Goal: Information Seeking & Learning: Understand process/instructions

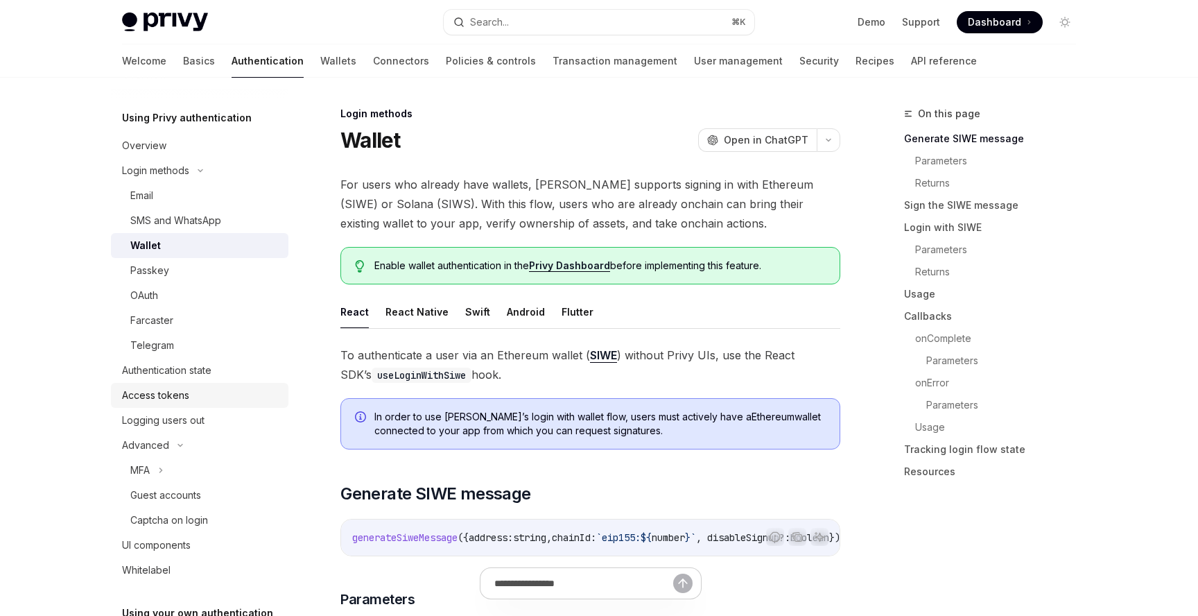
scroll to position [38, 0]
click at [184, 146] on div "Overview" at bounding box center [201, 145] width 158 height 17
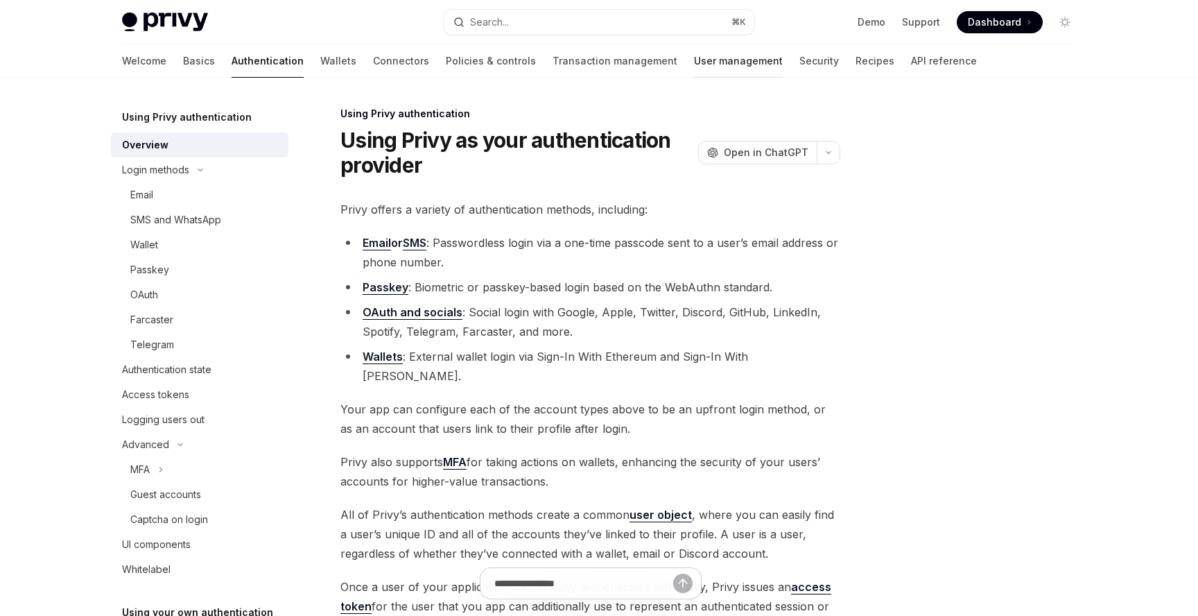
click at [694, 55] on link "User management" at bounding box center [738, 60] width 89 height 33
type textarea "*"
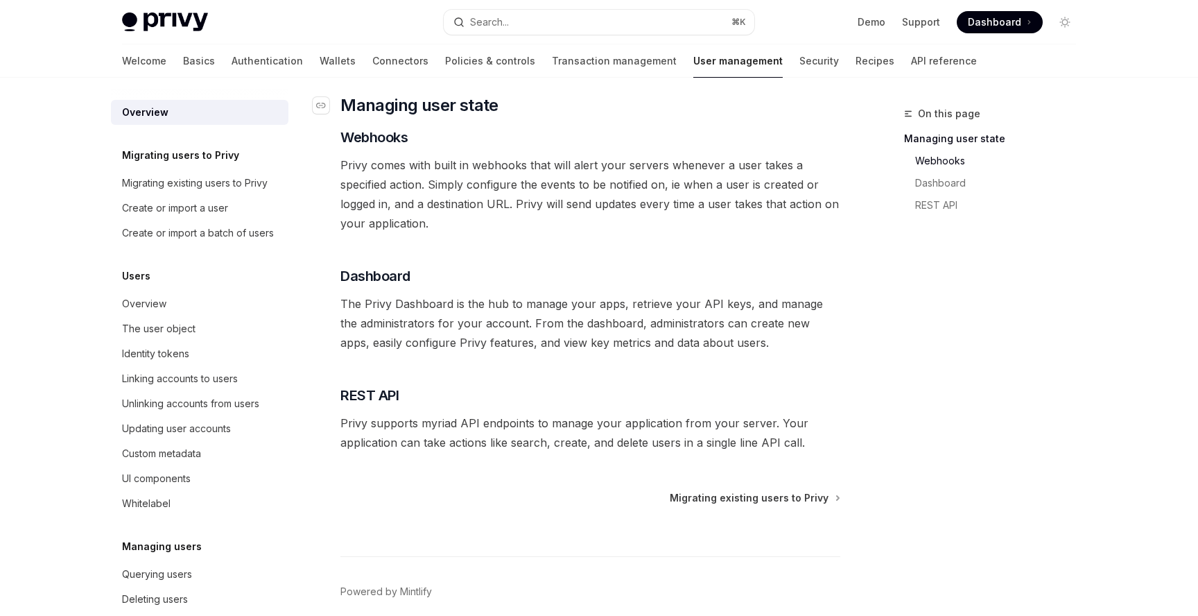
scroll to position [247, 0]
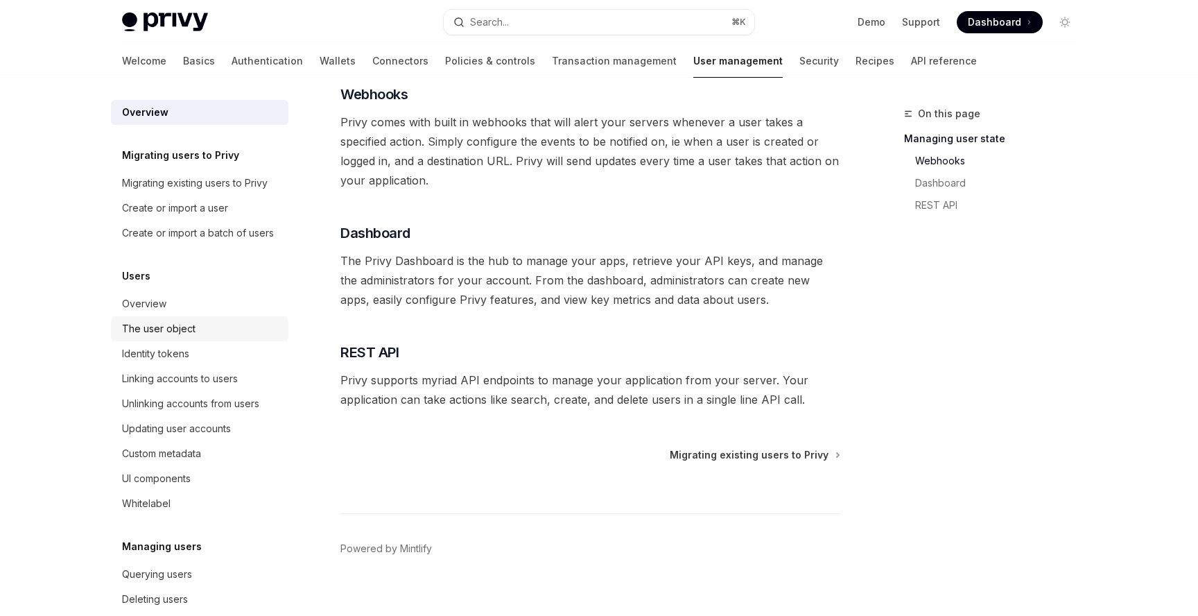
click at [148, 329] on div "The user object" at bounding box center [159, 328] width 74 height 17
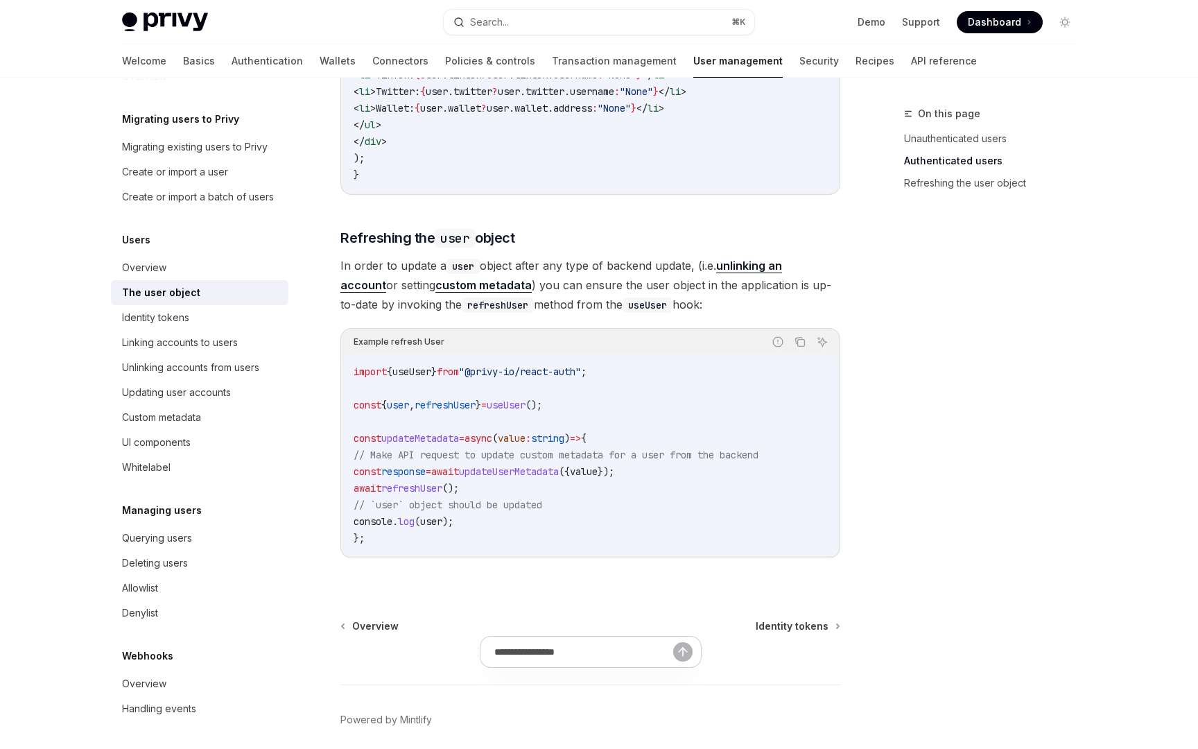
scroll to position [36, 0]
click at [806, 347] on button "Copy the contents from the code block" at bounding box center [800, 342] width 18 height 18
click at [169, 541] on div "Querying users" at bounding box center [157, 538] width 70 height 17
type textarea "*"
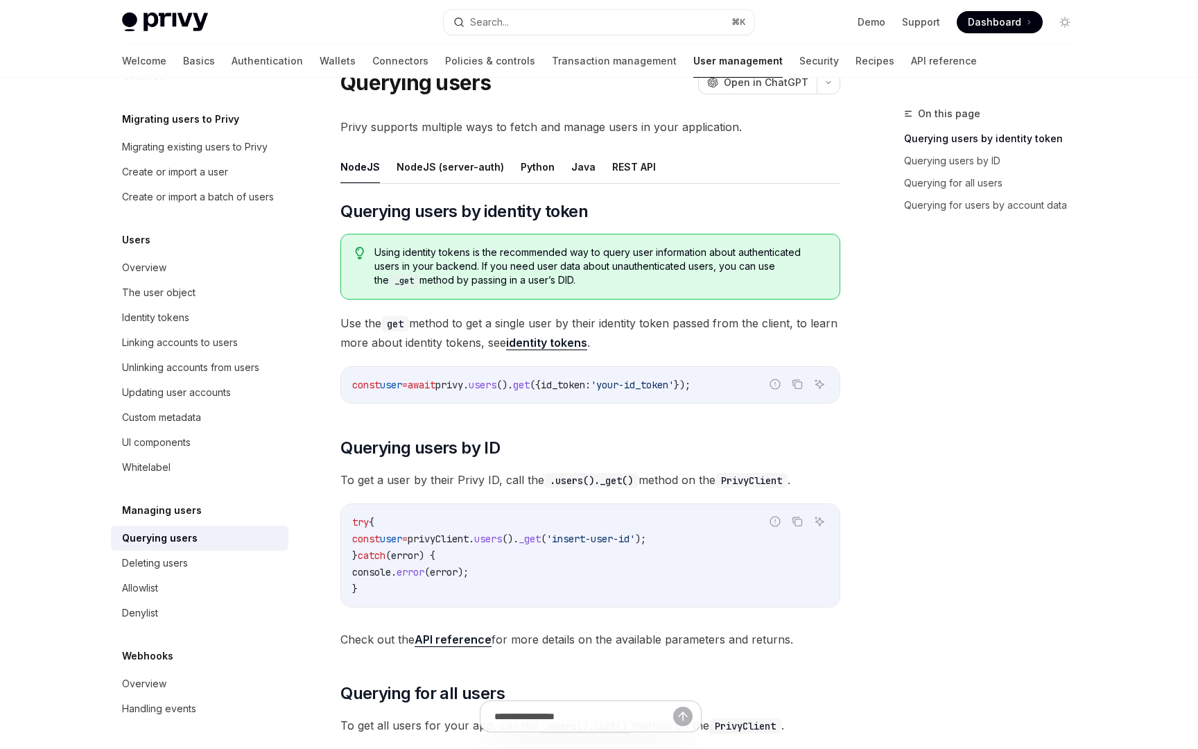
scroll to position [70, 0]
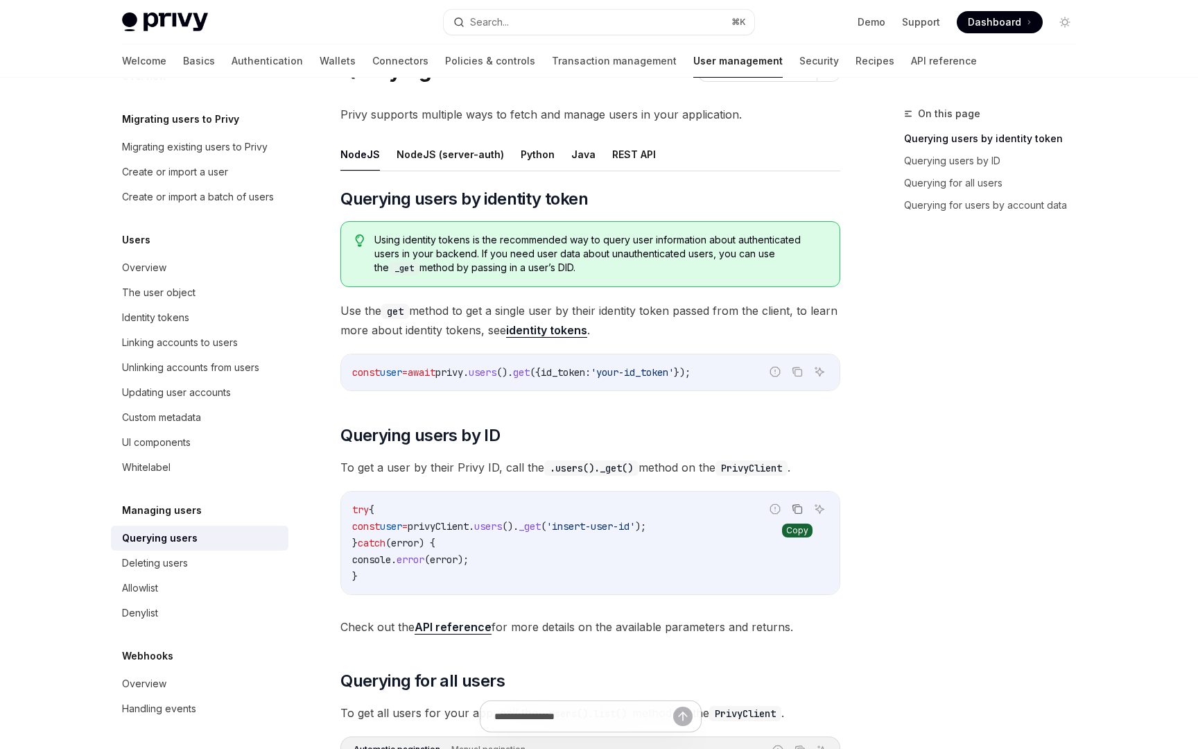
click at [798, 512] on icon "Copy the contents from the code block" at bounding box center [797, 509] width 11 height 11
click at [800, 507] on icon "Copy the contents from the code block" at bounding box center [798, 510] width 7 height 7
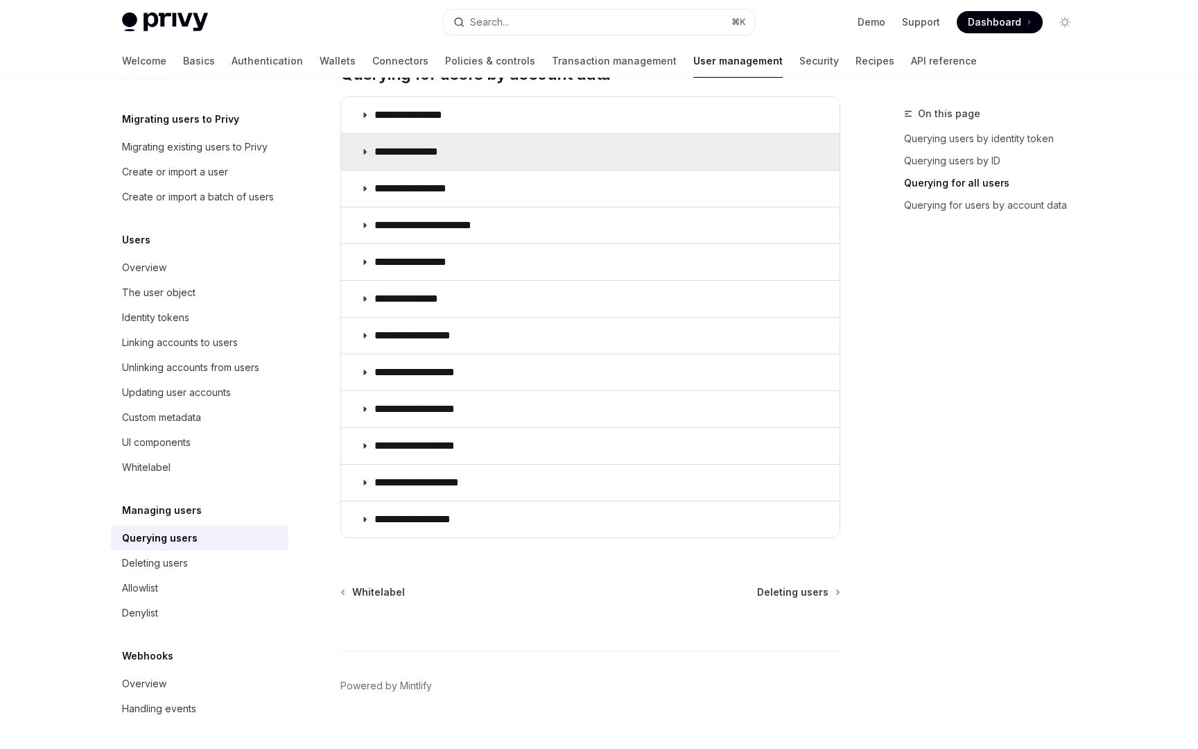
scroll to position [1003, 0]
